Goal: Information Seeking & Learning: Learn about a topic

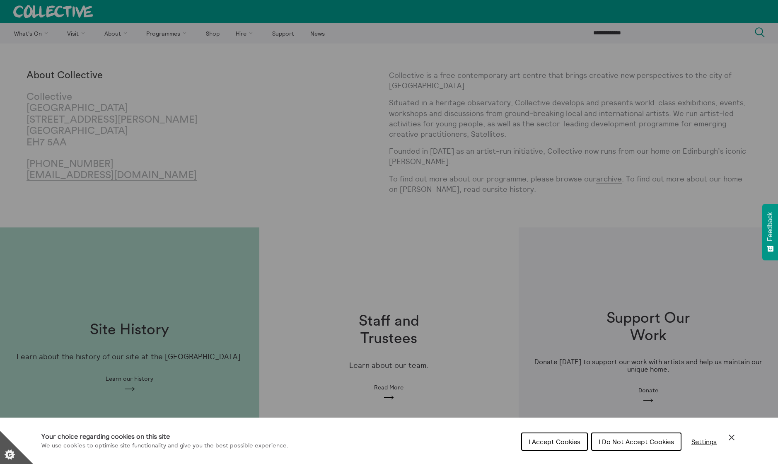
scroll to position [186, 0]
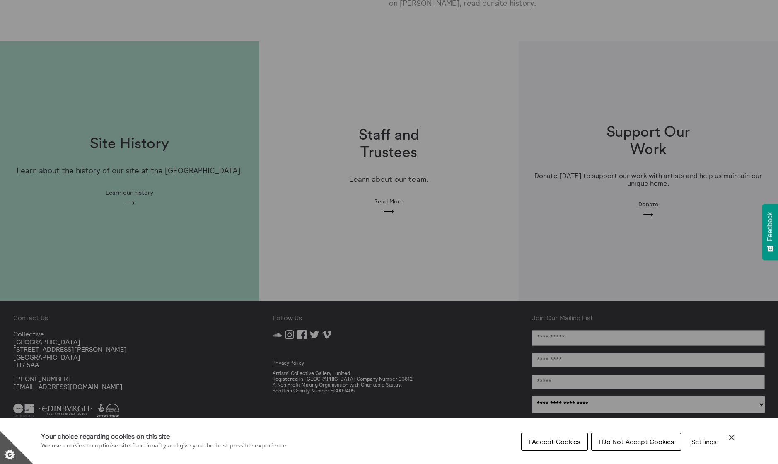
click at [727, 438] on icon "Close Cookie Control" at bounding box center [732, 437] width 10 height 10
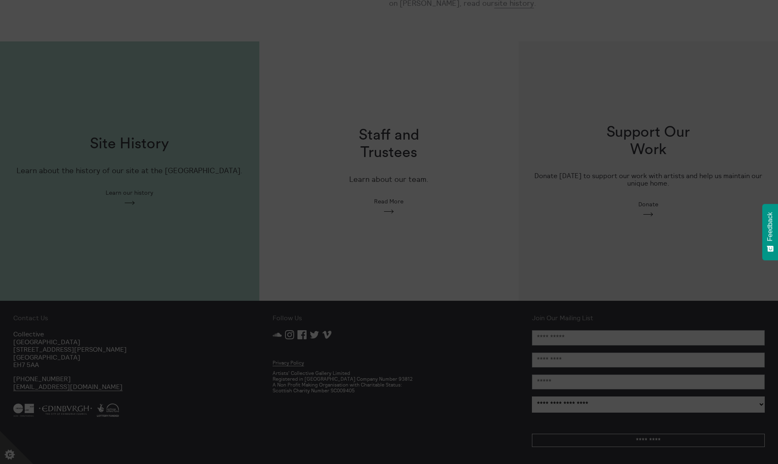
drag, startPoint x: 50, startPoint y: 365, endPoint x: 41, endPoint y: 363, distance: 9.3
click at [41, 363] on section "**********" at bounding box center [389, 232] width 778 height 464
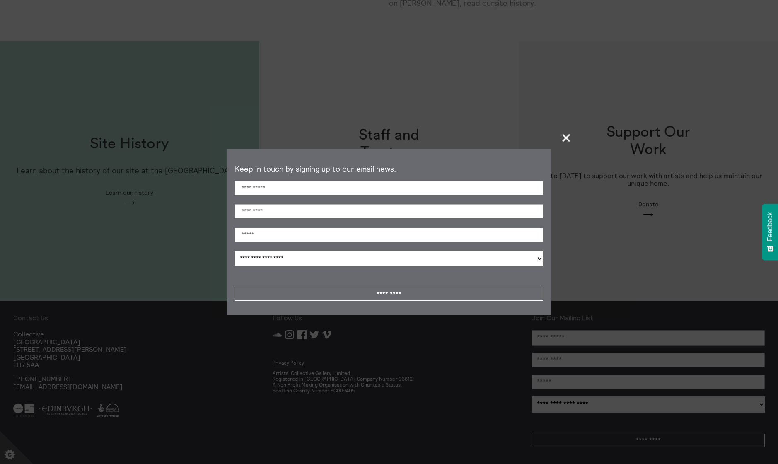
click at [559, 137] on span "+" at bounding box center [566, 138] width 24 height 24
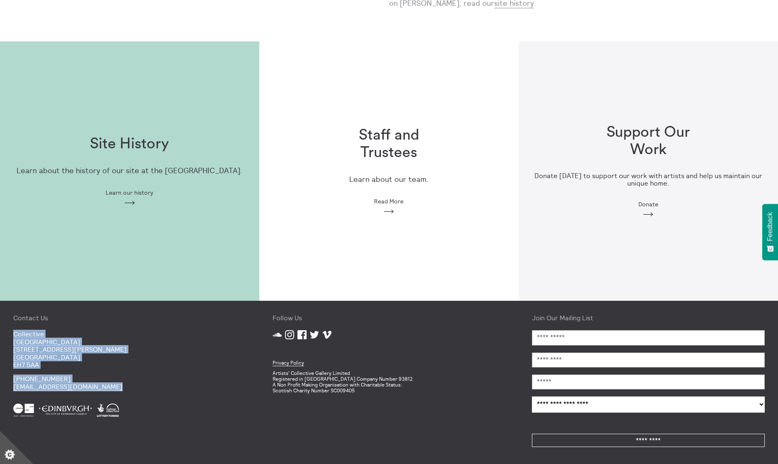
drag, startPoint x: 14, startPoint y: 335, endPoint x: 134, endPoint y: 402, distance: 136.7
click at [134, 402] on div "Contact Us Collective City Observatory 38 Calton Hill Edinburgh EH7 5AA +44 (0)…" at bounding box center [129, 383] width 259 height 164
copy div "Collective City Observatory 38 Calton Hill Edinburgh EH7 5AA +44 (0)131 556 126…"
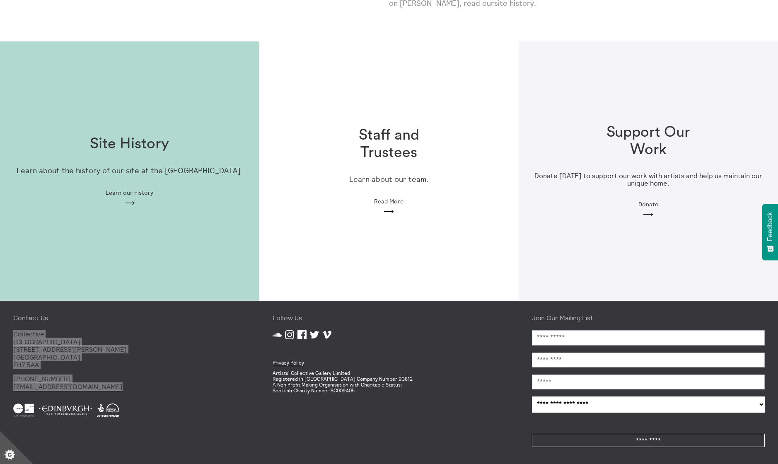
copy div "Collective City Observatory 38 Calton Hill Edinburgh EH7 5AA +44 (0)131 556 126…"
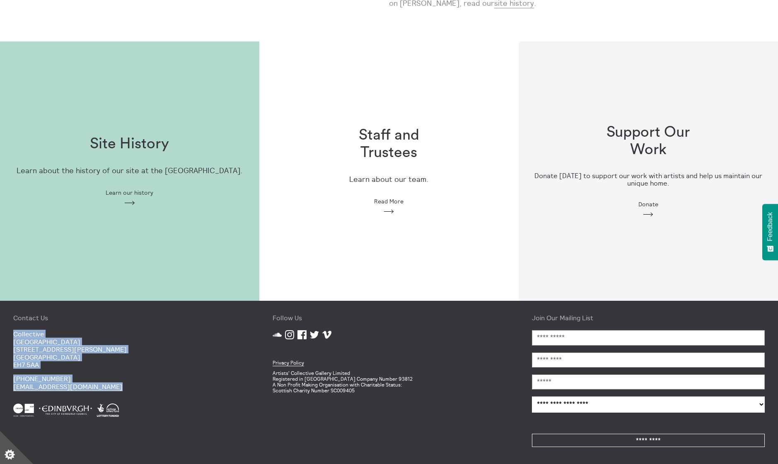
scroll to position [0, 0]
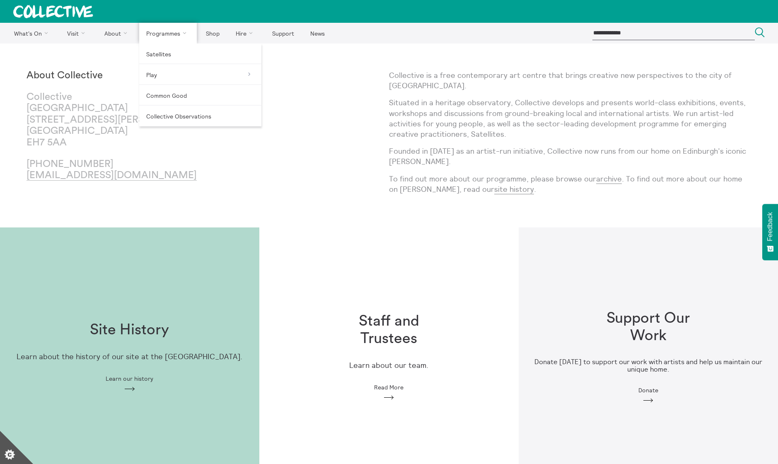
click at [162, 40] on link "Programmes" at bounding box center [168, 33] width 58 height 21
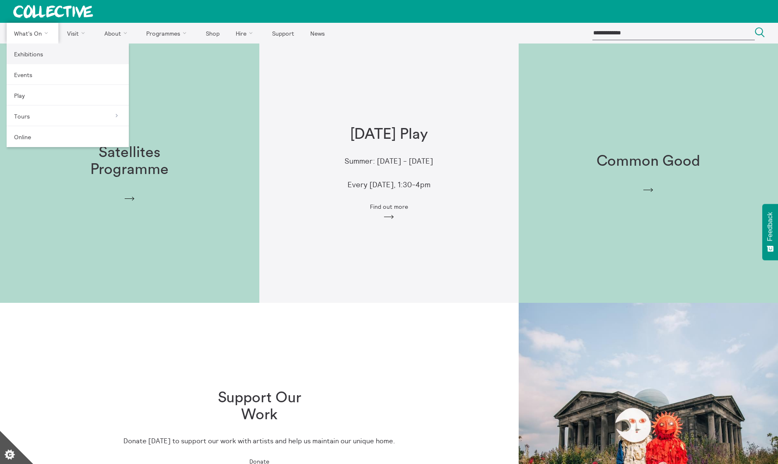
click at [38, 50] on link "Exhibitions" at bounding box center [68, 53] width 122 height 21
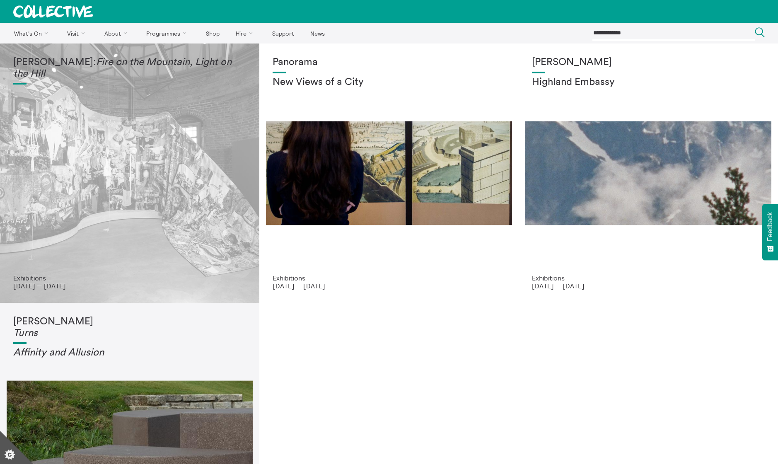
click at [75, 71] on h1 "Mercedes Azpilicueta: Fire on the Mountain, Light on the Hill" at bounding box center [129, 68] width 233 height 23
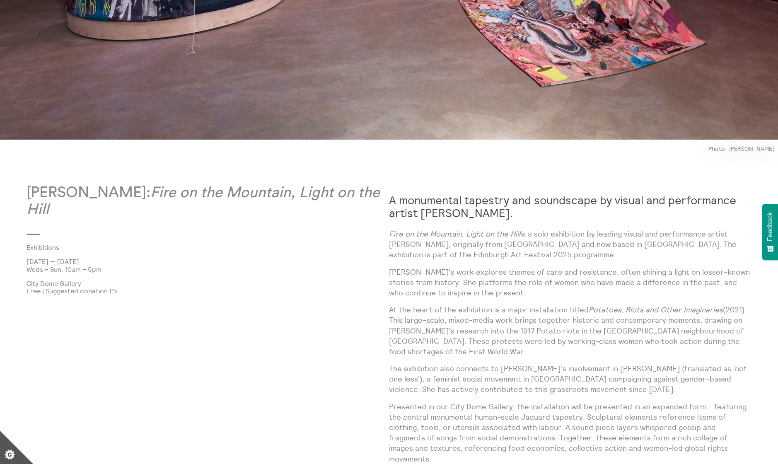
scroll to position [544, 0]
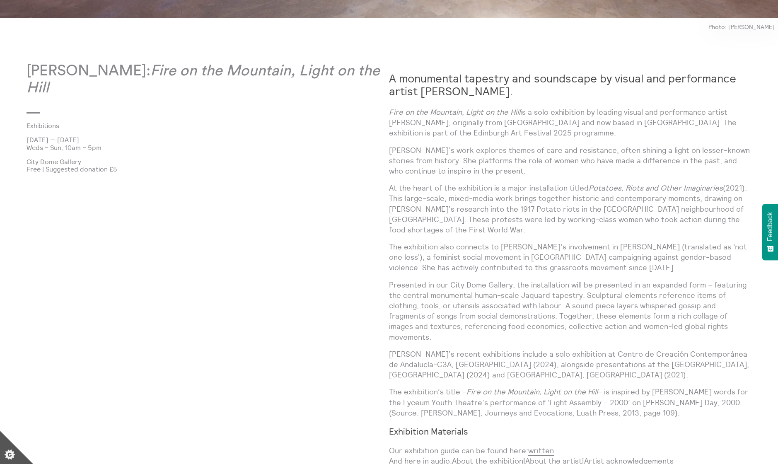
click at [46, 81] on em "Fire on the Mountain, Light on the Hill" at bounding box center [203, 79] width 353 height 32
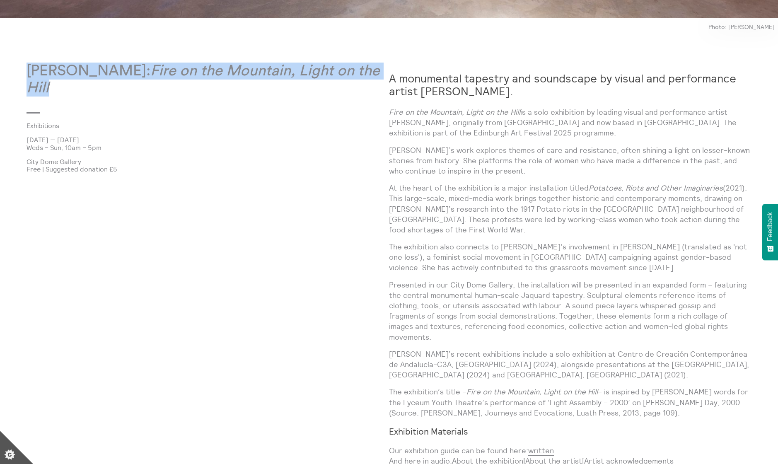
drag, startPoint x: 102, startPoint y: 91, endPoint x: 15, endPoint y: 75, distance: 88.6
copy p "[PERSON_NAME]: Fire on the Mountain, Light on the Hill"
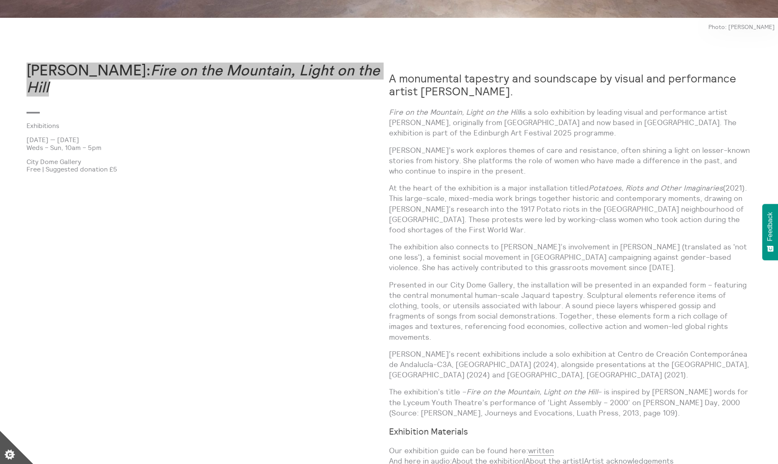
scroll to position [548, 0]
